Goal: Task Accomplishment & Management: Manage account settings

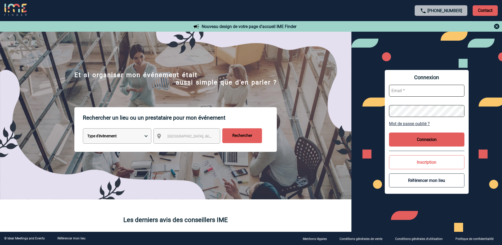
type input "[PERSON_NAME][EMAIL_ADDRESS][DOMAIN_NAME]"
click at [435, 89] on input "[PERSON_NAME][EMAIL_ADDRESS][DOMAIN_NAME]" at bounding box center [426, 91] width 75 height 12
click at [443, 87] on input "[PERSON_NAME][EMAIL_ADDRESS][DOMAIN_NAME]" at bounding box center [426, 91] width 75 height 12
click at [430, 63] on div "Connexion [PERSON_NAME][EMAIL_ADDRESS][DOMAIN_NAME] Mot de passe oublié ? Conne…" at bounding box center [426, 132] width 151 height 201
click at [435, 137] on button "Connexion" at bounding box center [426, 140] width 75 height 14
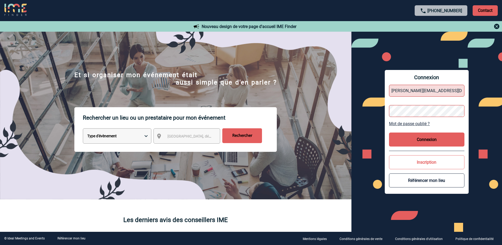
click at [443, 9] on link "[PHONE_NUMBER]" at bounding box center [444, 10] width 35 height 5
click at [486, 10] on p "Contact" at bounding box center [484, 10] width 25 height 11
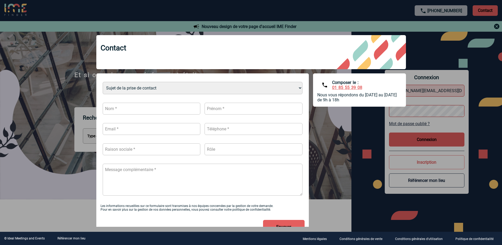
click at [471, 106] on div at bounding box center [251, 122] width 502 height 245
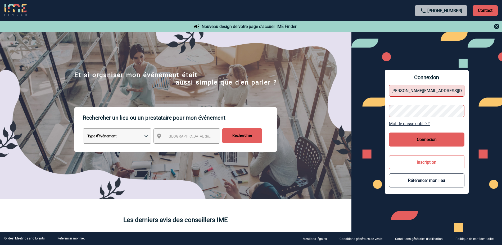
drag, startPoint x: 448, startPoint y: 93, endPoint x: 357, endPoint y: 84, distance: 92.2
click at [357, 84] on div "Connexion [PERSON_NAME][EMAIL_ADDRESS][DOMAIN_NAME] Mot de passe oublié ? Conne…" at bounding box center [426, 132] width 151 height 201
click at [367, 117] on div "Connexion [PERSON_NAME][EMAIL_ADDRESS][DOMAIN_NAME] Mot de passe oublié ? Conne…" at bounding box center [426, 132] width 151 height 201
click at [403, 122] on link "Mot de passe oublié ?" at bounding box center [426, 123] width 75 height 5
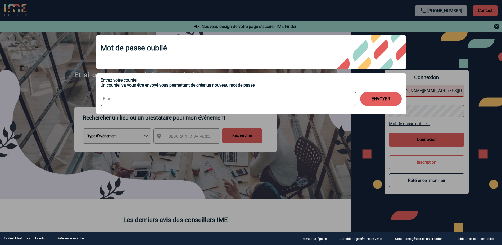
click at [152, 92] on div "ENVOYER" at bounding box center [251, 99] width 301 height 22
click at [151, 96] on input at bounding box center [228, 99] width 255 height 14
paste input "[PERSON_NAME][EMAIL_ADDRESS][DOMAIN_NAME]"
type input "[PERSON_NAME][EMAIL_ADDRESS][DOMAIN_NAME]"
click at [370, 100] on button "ENVOYER" at bounding box center [381, 99] width 42 height 14
